Goal: Information Seeking & Learning: Compare options

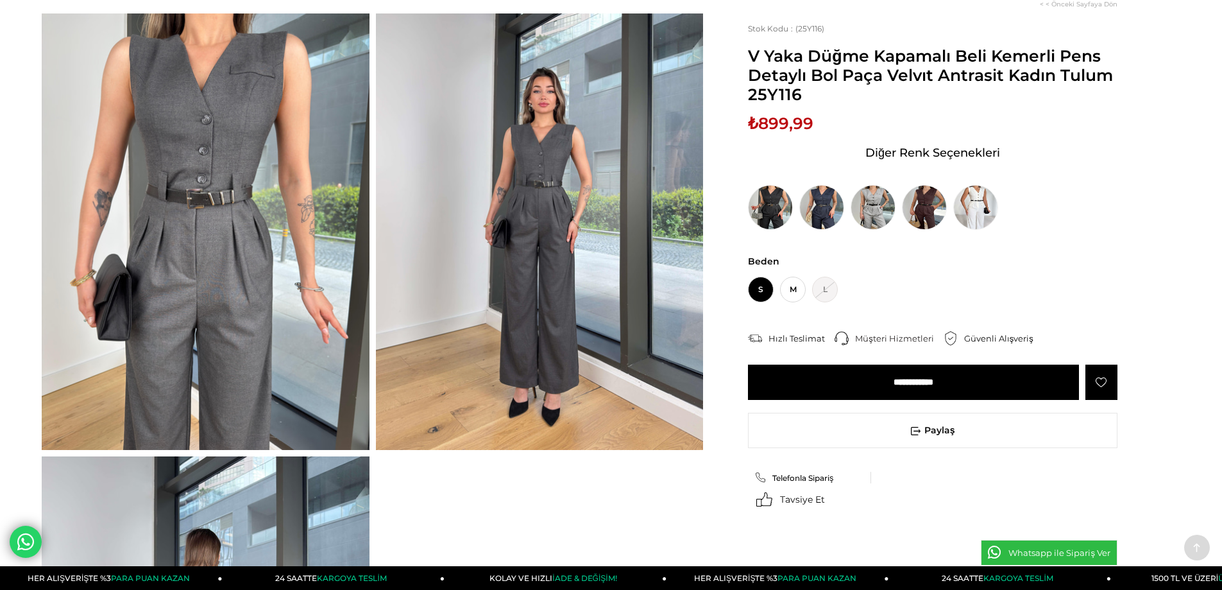
scroll to position [192, 0]
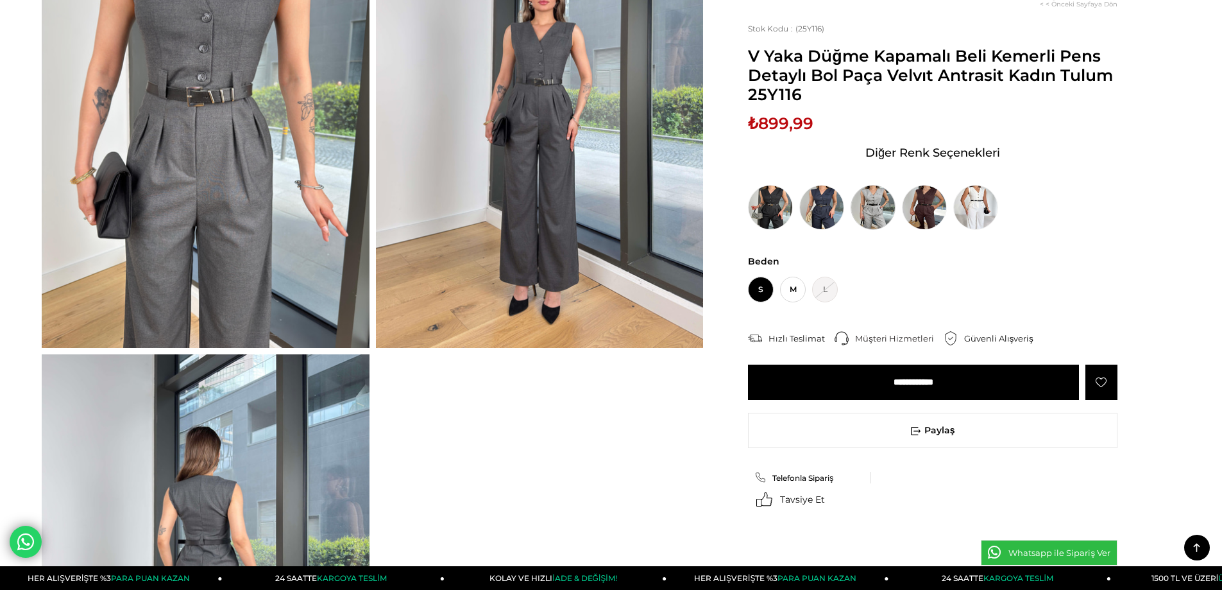
click at [875, 230] on img at bounding box center [873, 207] width 45 height 45
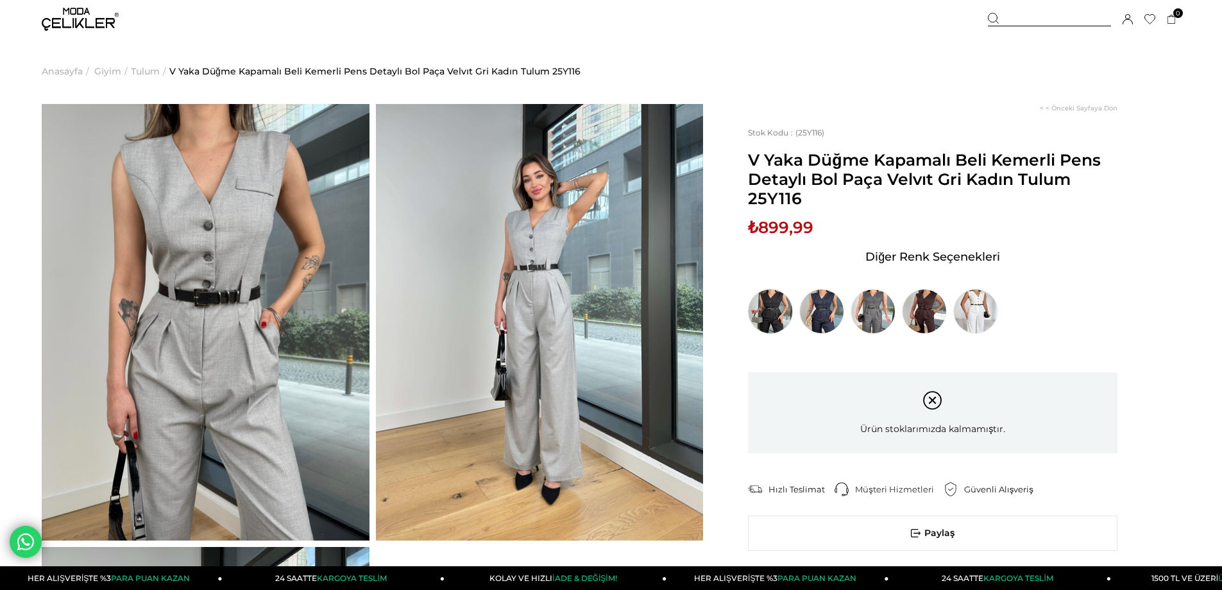
click at [774, 334] on img at bounding box center [770, 311] width 45 height 45
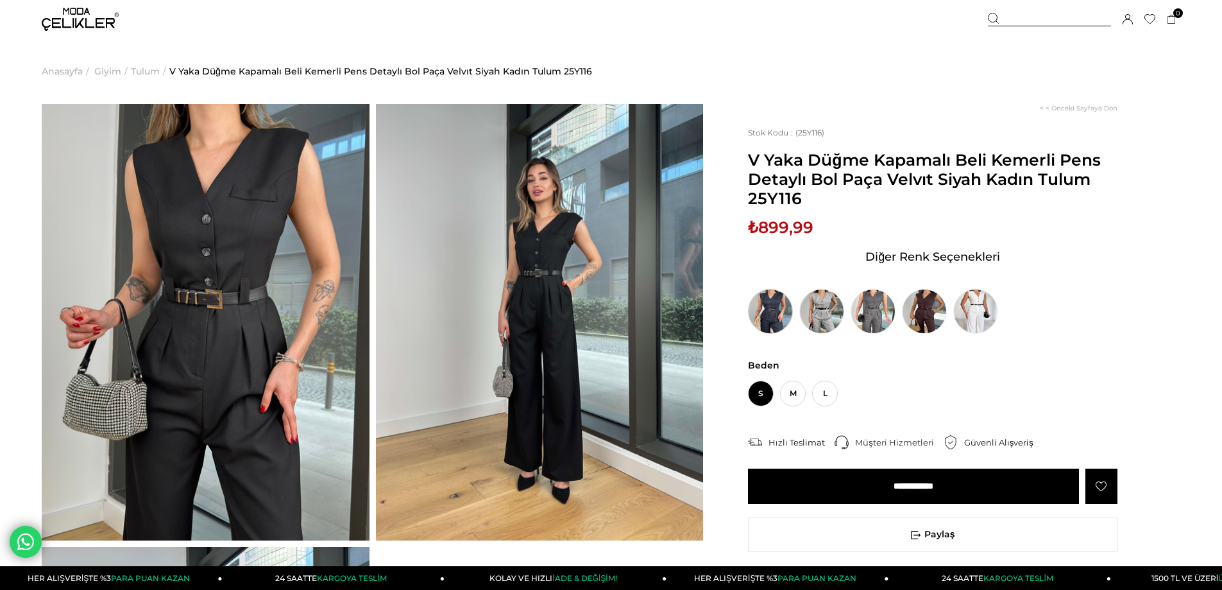
click at [765, 334] on img at bounding box center [770, 311] width 45 height 45
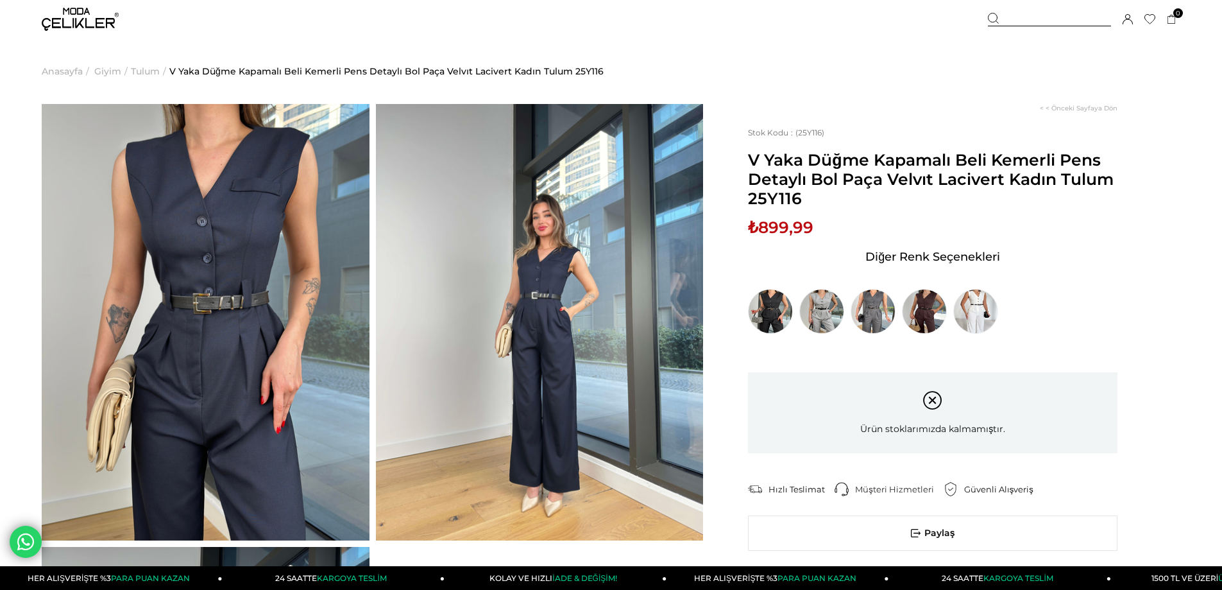
click at [932, 267] on span "Diğer Renk Seçenekleri" at bounding box center [933, 256] width 135 height 21
click at [939, 334] on img at bounding box center [924, 311] width 45 height 45
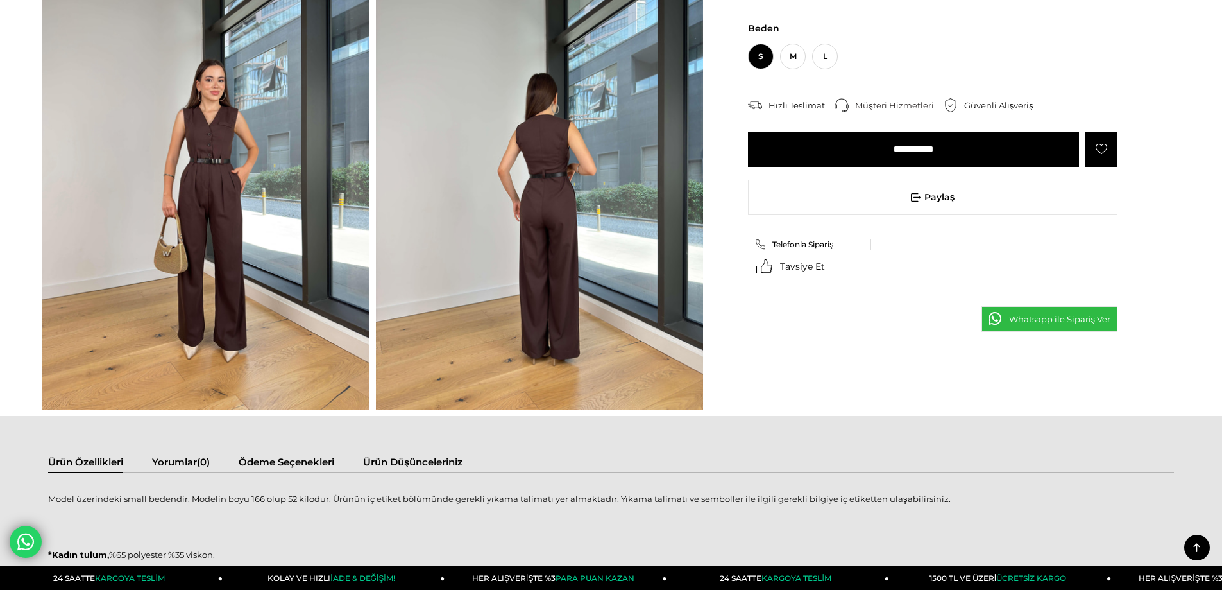
scroll to position [642, 0]
